Goal: Complete application form

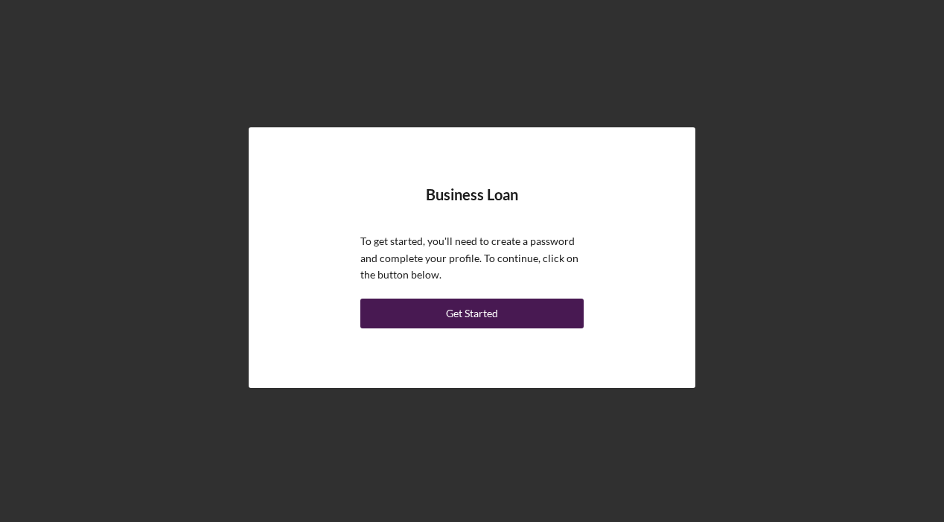
click at [476, 320] on div "Get Started" at bounding box center [472, 314] width 52 height 30
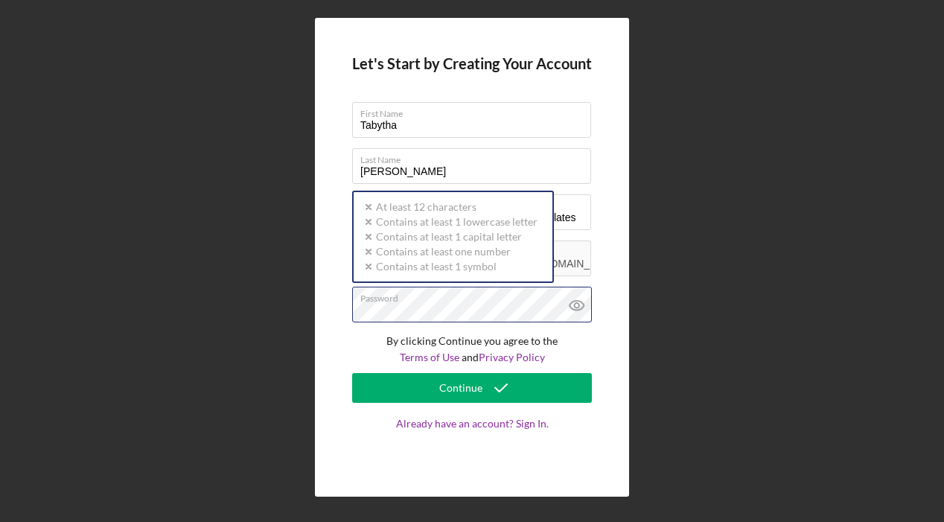
click at [492, 302] on div "Password Icon/icon-validation-no At least 12 characters Icon/icon-validation-no…" at bounding box center [472, 305] width 240 height 37
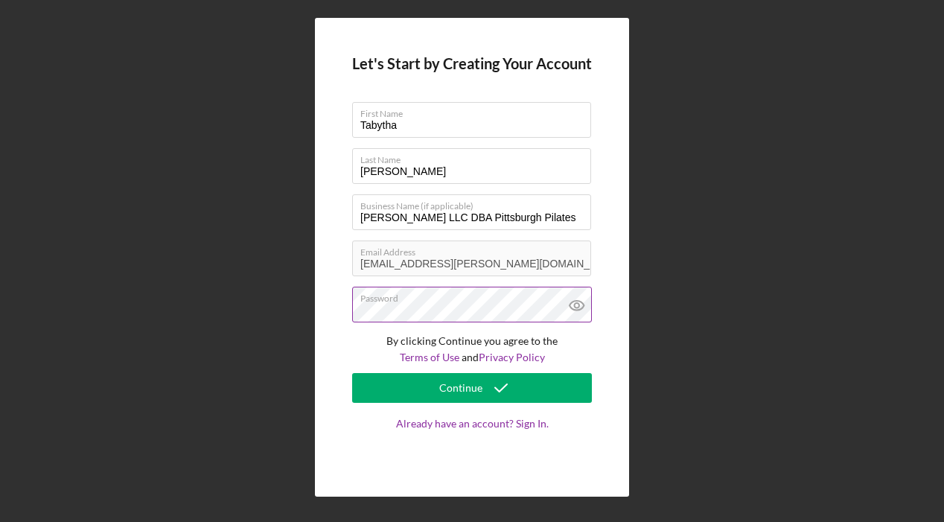
click at [576, 309] on icon at bounding box center [577, 306] width 14 height 10
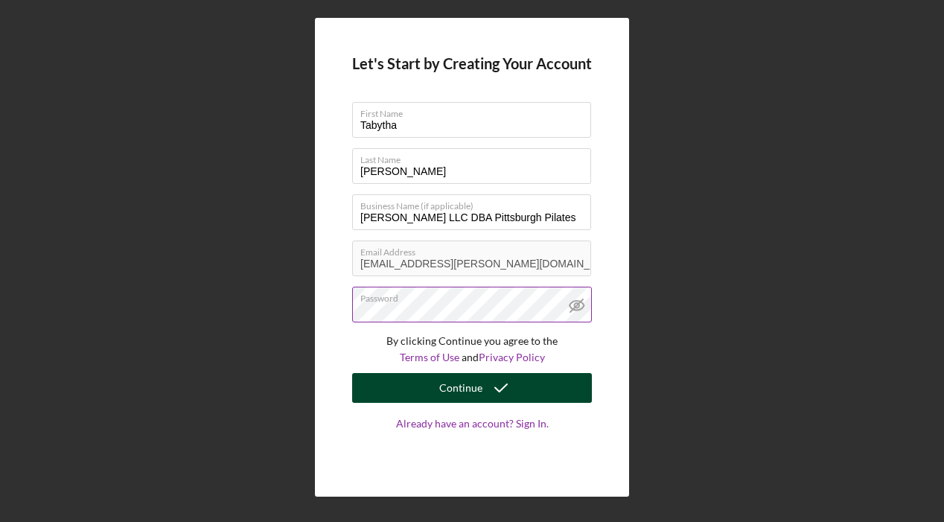
click at [480, 393] on div "Continue" at bounding box center [460, 388] width 43 height 30
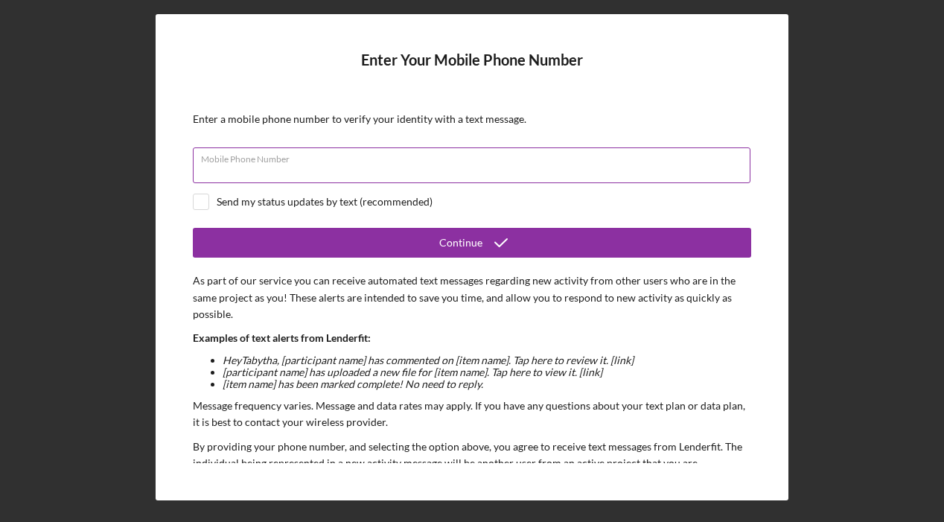
click at [355, 173] on input "Mobile Phone Number" at bounding box center [472, 165] width 558 height 36
type input "[PHONE_NUMBER]"
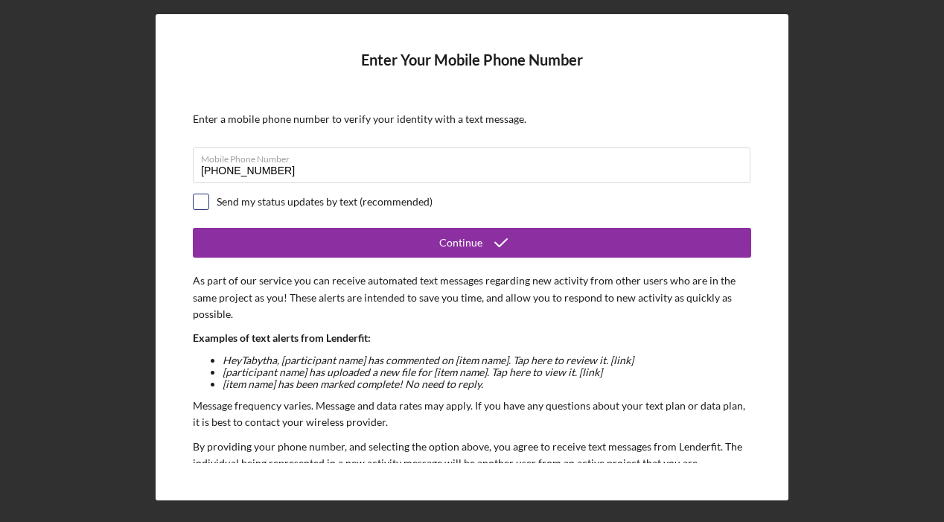
click at [207, 203] on input "checkbox" at bounding box center [201, 201] width 15 height 15
checkbox input "true"
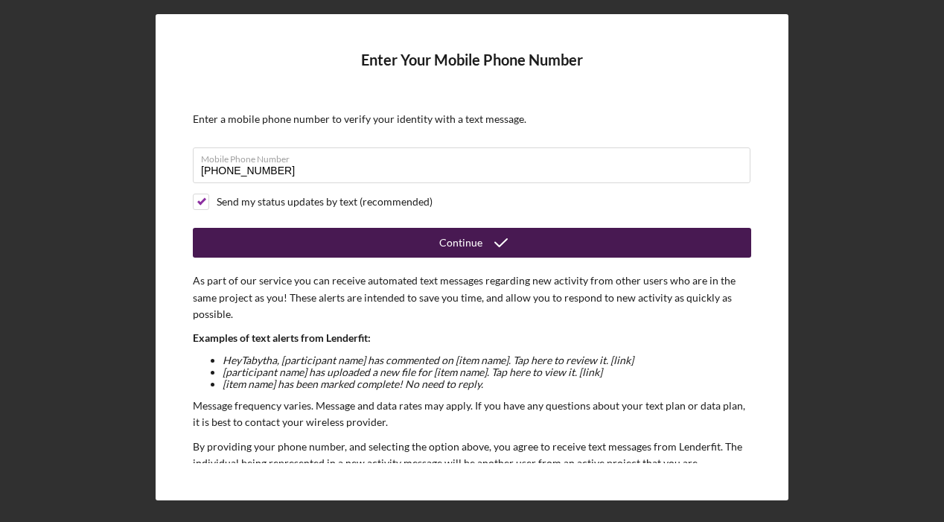
click at [373, 247] on button "Continue" at bounding box center [472, 243] width 559 height 30
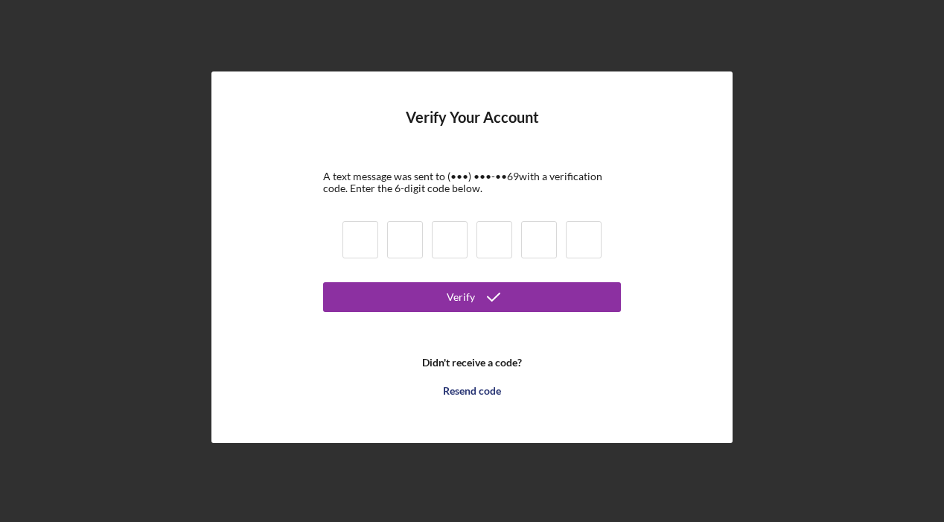
click at [373, 247] on input at bounding box center [361, 239] width 36 height 37
type input "4"
type input "2"
type input "8"
type input "1"
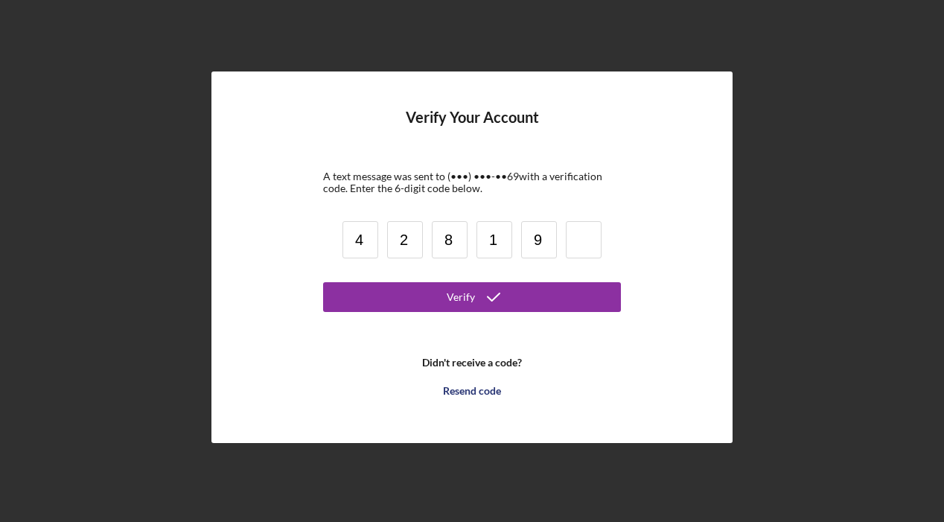
type input "9"
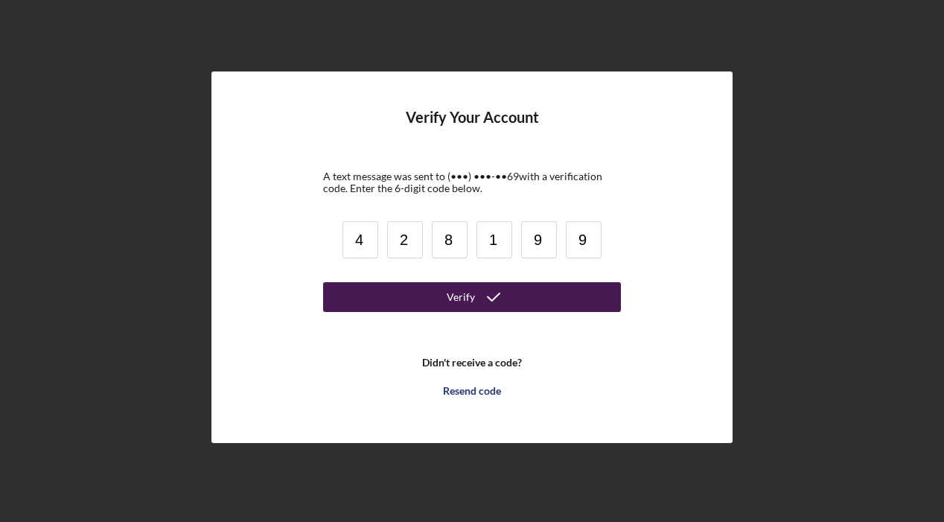
type input "9"
click at [425, 296] on button "Verify" at bounding box center [472, 297] width 298 height 30
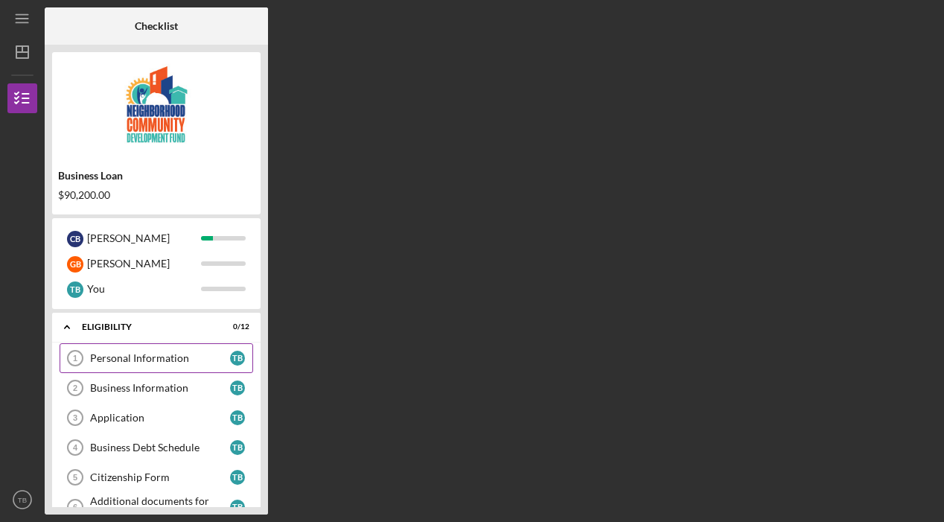
click at [204, 357] on div "Personal Information" at bounding box center [160, 358] width 140 height 12
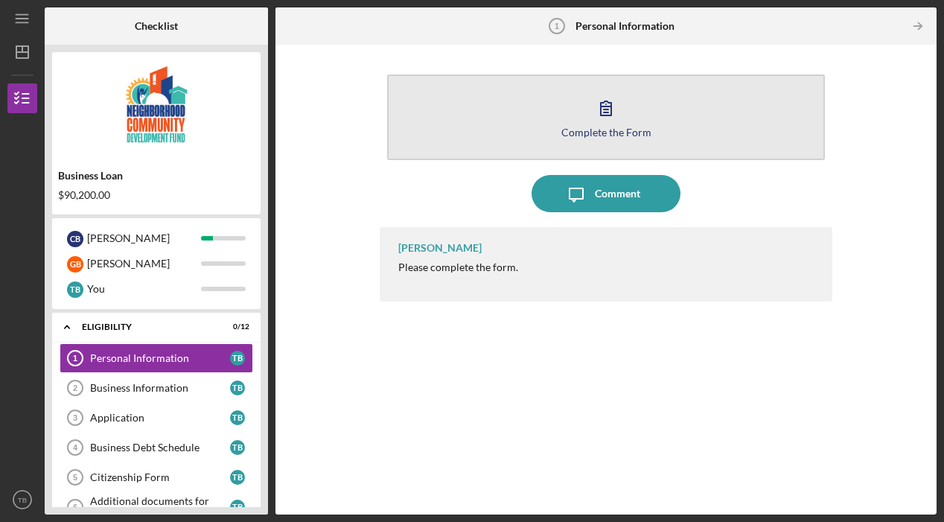
click at [611, 129] on div "Complete the Form" at bounding box center [607, 132] width 90 height 11
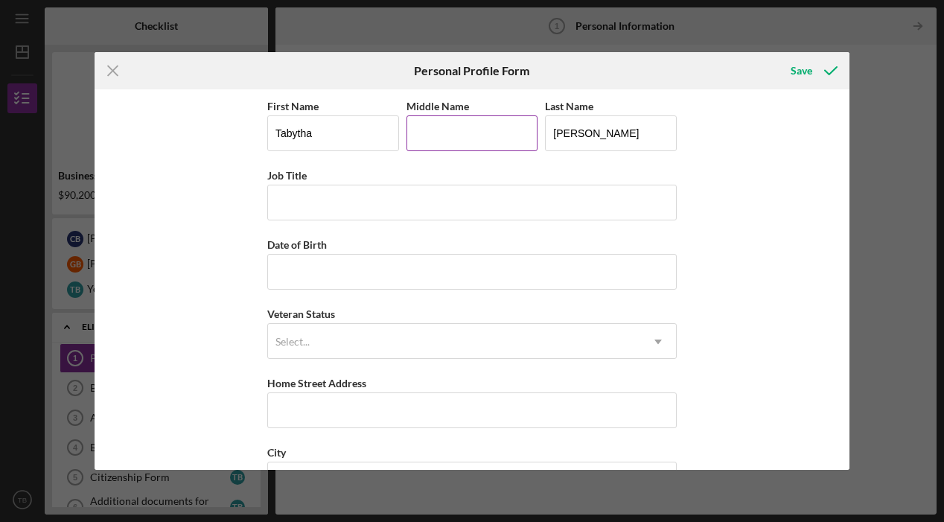
click at [491, 115] on div "Middle Name" at bounding box center [473, 106] width 132 height 19
click at [486, 127] on input "Middle Name" at bounding box center [473, 133] width 132 height 36
type input "[PERSON_NAME]"
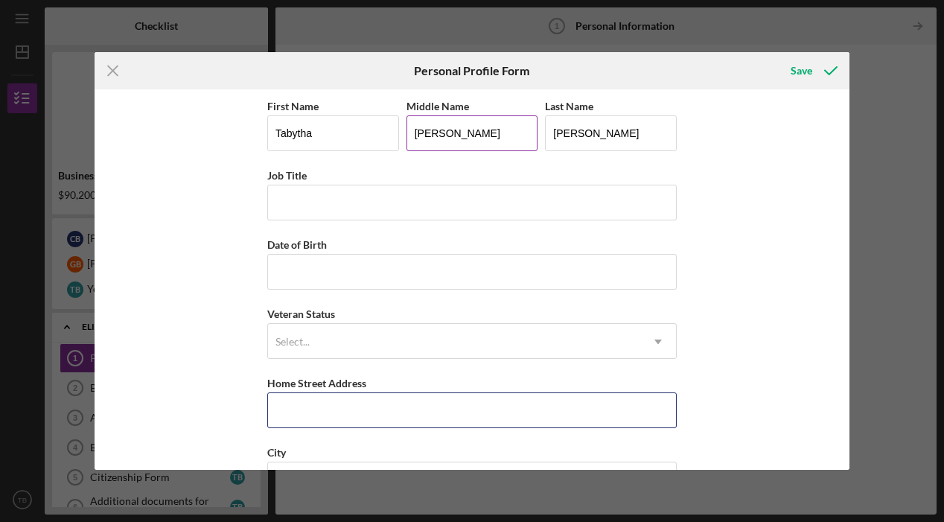
type input "[STREET_ADDRESS]"
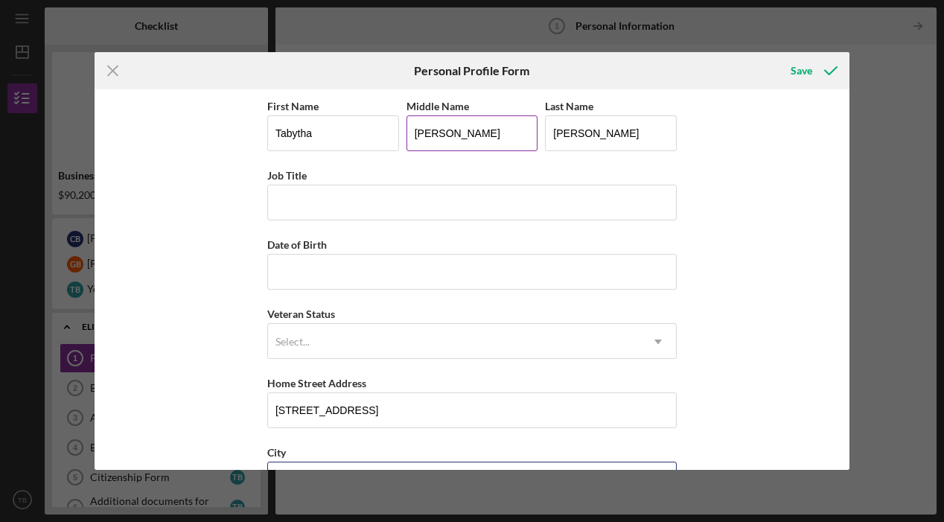
type input "[GEOGRAPHIC_DATA]"
type input "PA"
type input "15221"
type input "[GEOGRAPHIC_DATA]"
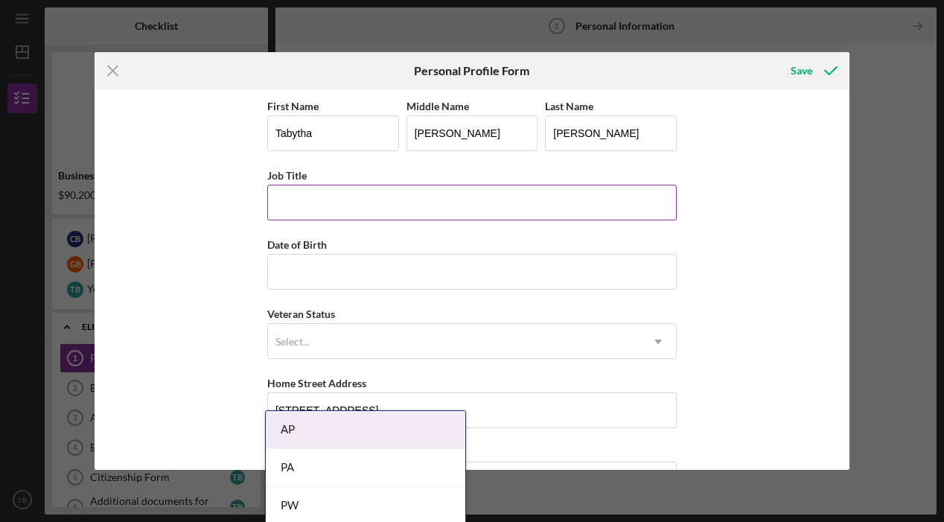
click at [383, 195] on input "Job Title" at bounding box center [472, 203] width 410 height 36
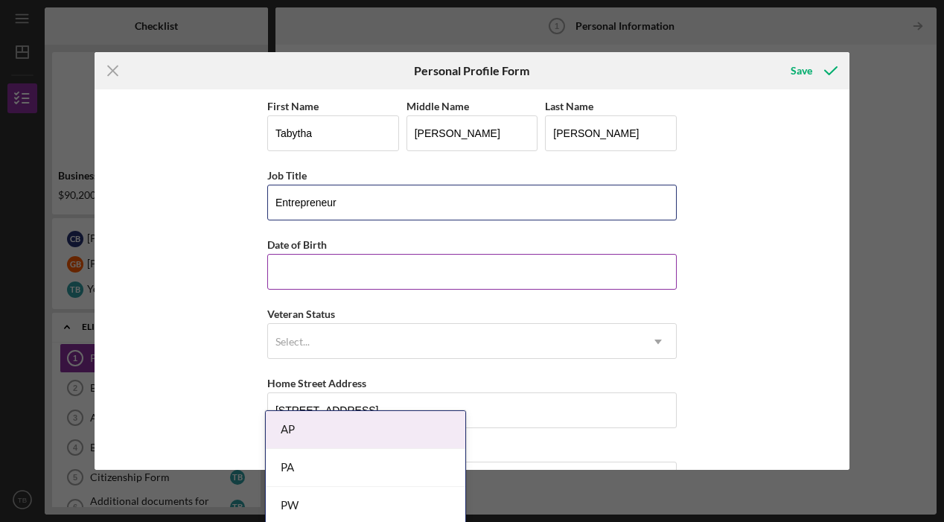
type input "Entrepreneur"
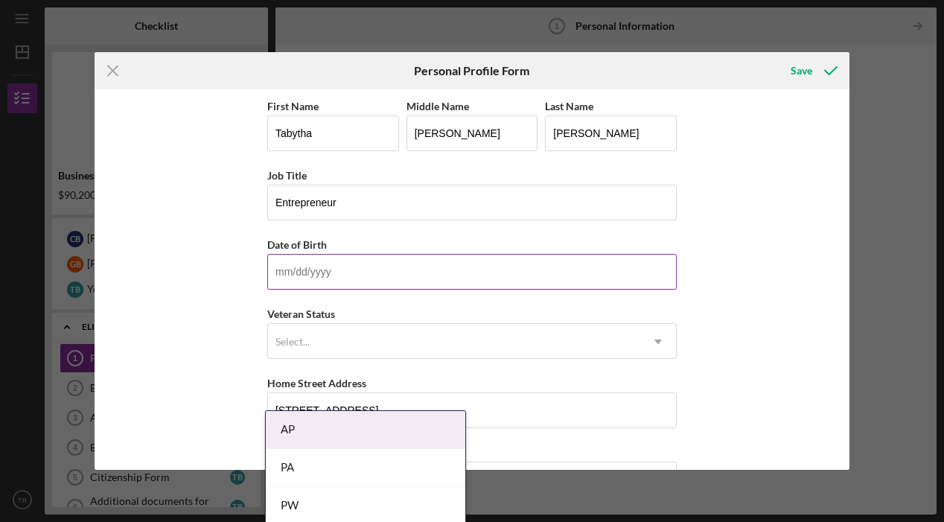
click at [365, 262] on input "Date of Birth" at bounding box center [472, 272] width 410 height 36
type input "[DATE]"
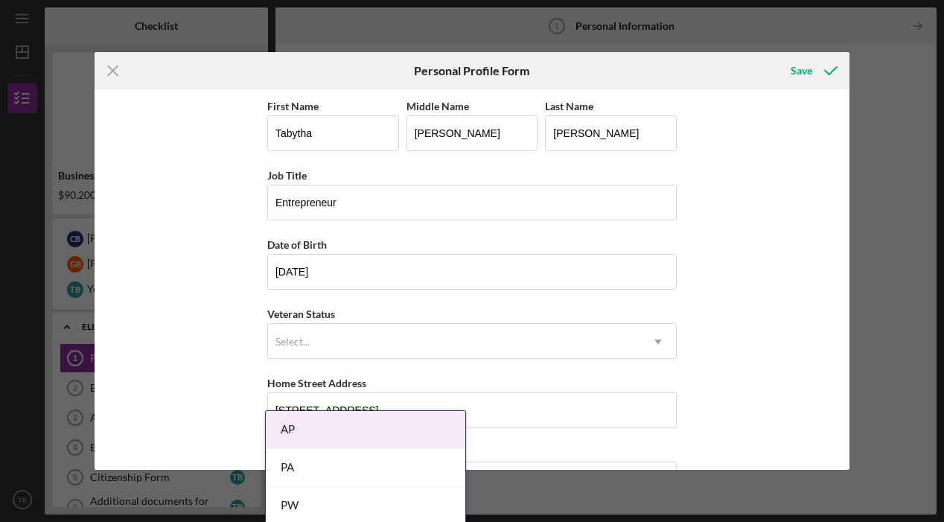
click at [716, 253] on div "First Name [PERSON_NAME] Middle Name [PERSON_NAME] Last Name [PERSON_NAME] Job …" at bounding box center [472, 279] width 755 height 381
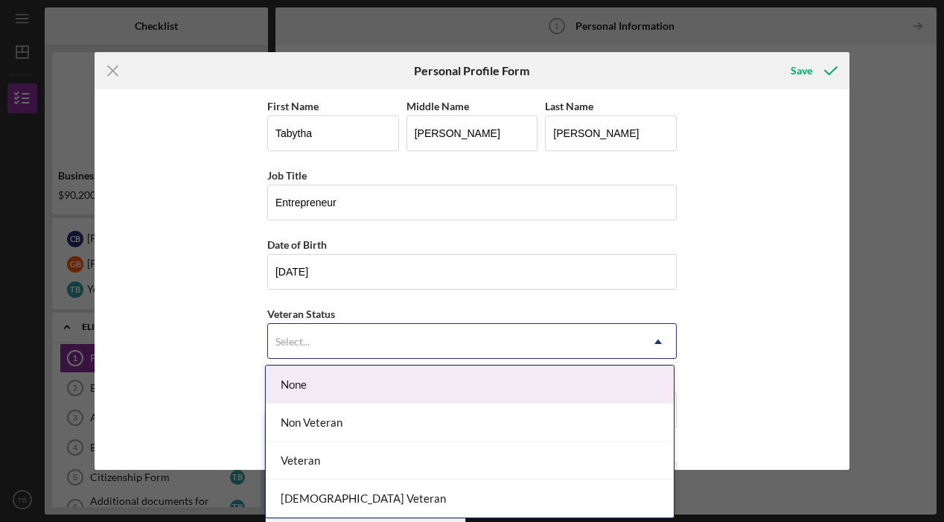
click at [550, 343] on div "Select..." at bounding box center [454, 342] width 372 height 34
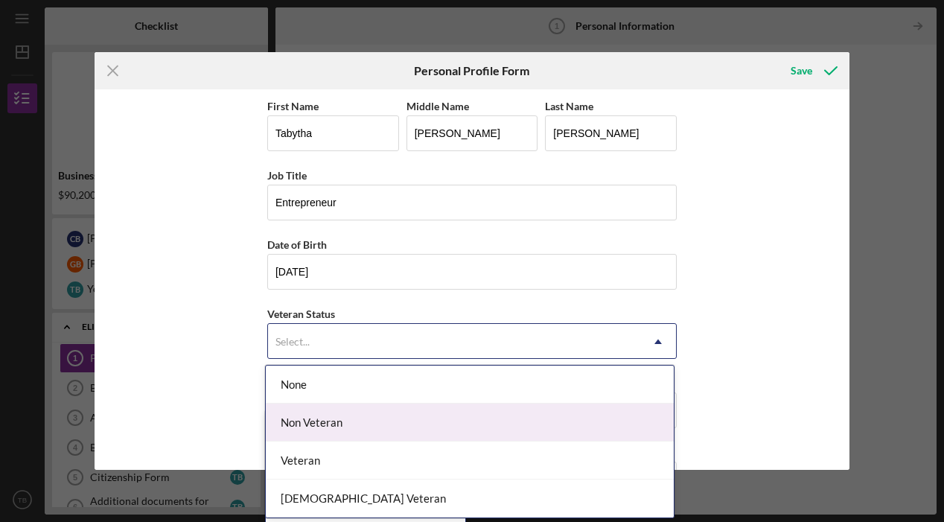
click at [510, 414] on div "Non Veteran" at bounding box center [470, 423] width 408 height 38
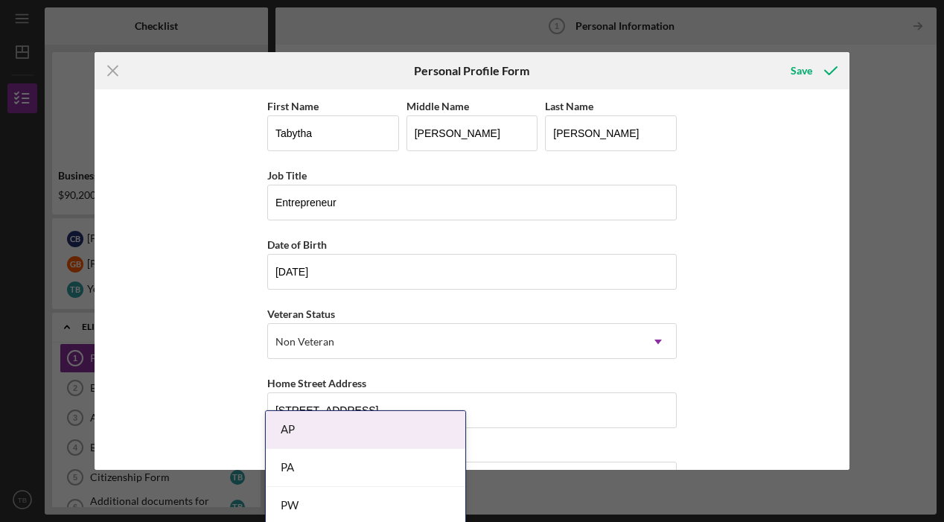
click at [697, 323] on div "First Name [PERSON_NAME] Middle Name [PERSON_NAME] Last Name [PERSON_NAME] Job …" at bounding box center [472, 279] width 755 height 381
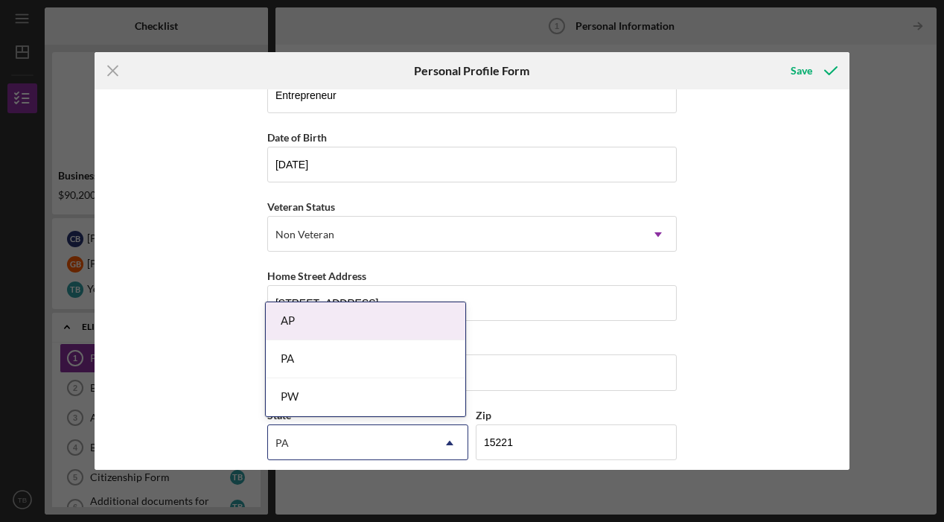
scroll to position [109, 0]
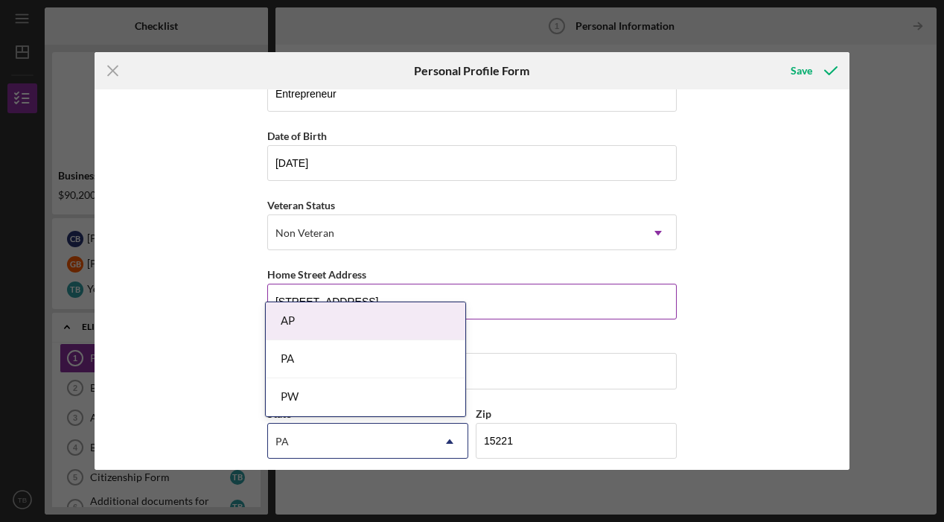
click at [547, 301] on input "[STREET_ADDRESS]" at bounding box center [472, 302] width 410 height 36
click at [547, 302] on input "[STREET_ADDRESS]" at bounding box center [472, 302] width 410 height 36
click at [739, 125] on div "First Name [PERSON_NAME] Middle Name [PERSON_NAME] Last Name [PERSON_NAME] Job …" at bounding box center [472, 279] width 755 height 381
